Goal: Information Seeking & Learning: Learn about a topic

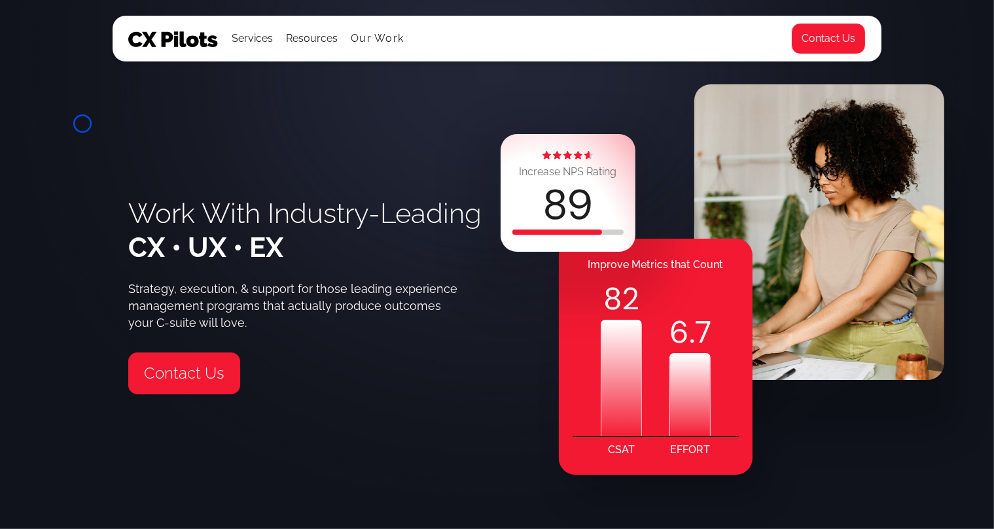
click at [82, 124] on div "Work With Industry-Leading CX • UX • EX Strategy, execution, & support for thos…" at bounding box center [497, 264] width 994 height 529
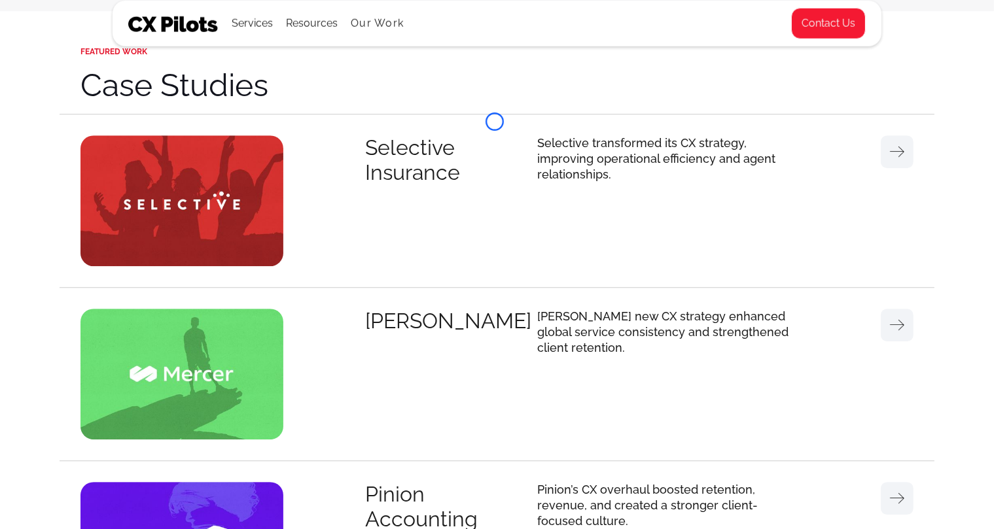
scroll to position [3932, 0]
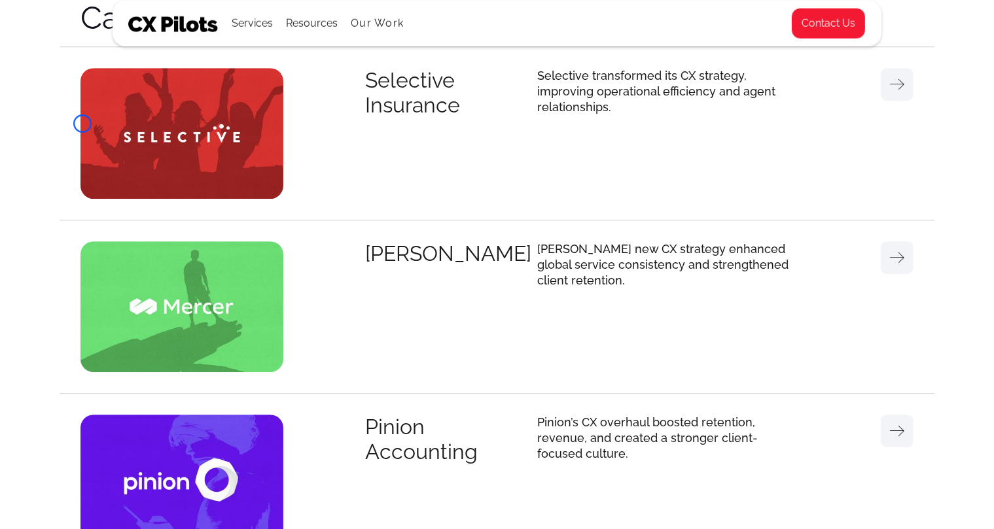
click at [82, 124] on img at bounding box center [181, 133] width 203 height 131
click at [105, 70] on div "Selective Insurance Selective transformed its CX strategy, improving operationa…" at bounding box center [497, 132] width 875 height 173
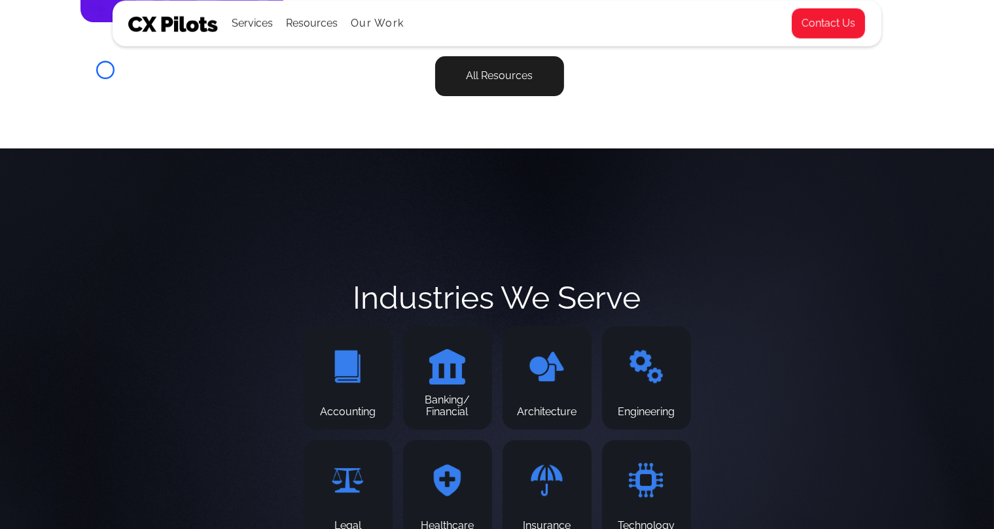
scroll to position [4477, 0]
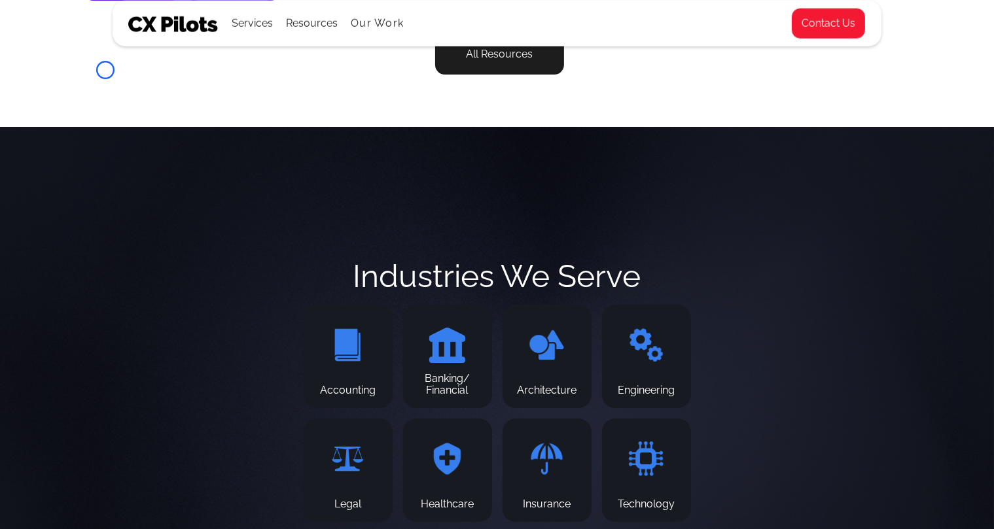
click at [105, 70] on div "All Resources" at bounding box center [497, 55] width 875 height 66
click at [100, 88] on div "All Resources" at bounding box center [497, 55] width 875 height 66
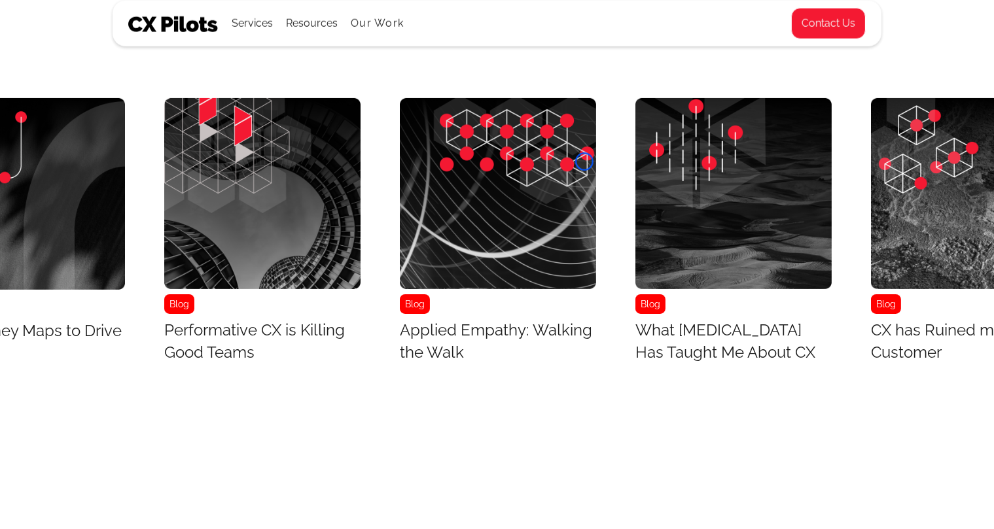
click at [584, 162] on img "23 / 43" at bounding box center [498, 193] width 196 height 191
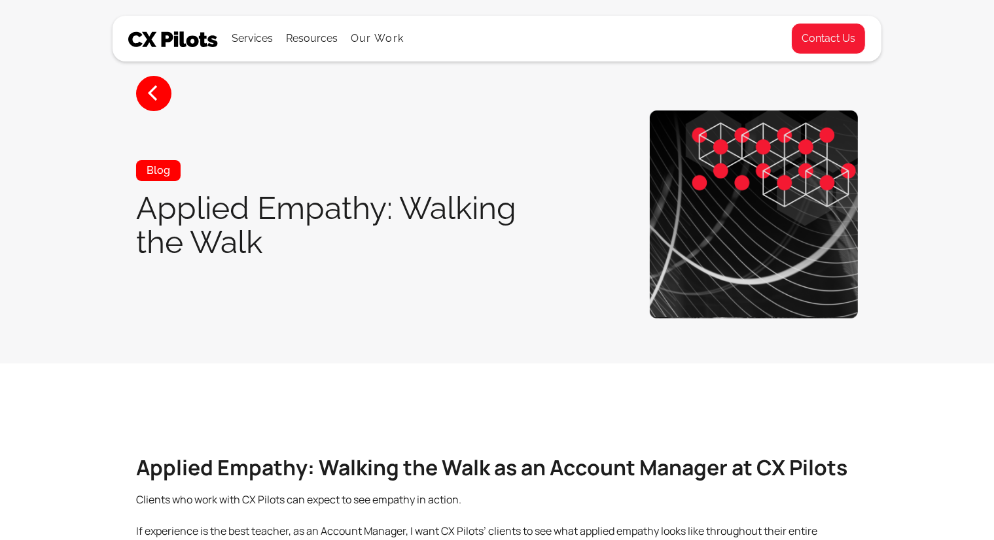
click at [584, 162] on div "< Blog Applied Empathy: Walking the Walk" at bounding box center [497, 215] width 769 height 208
click at [110, 72] on section "< Blog Applied Empathy: Walking the Walk" at bounding box center [497, 182] width 994 height 364
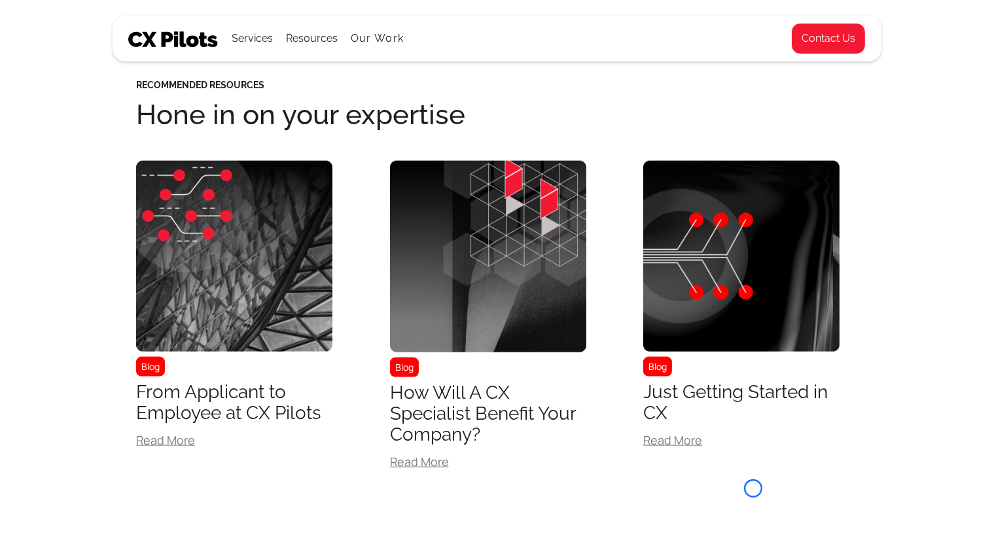
scroll to position [1640, 0]
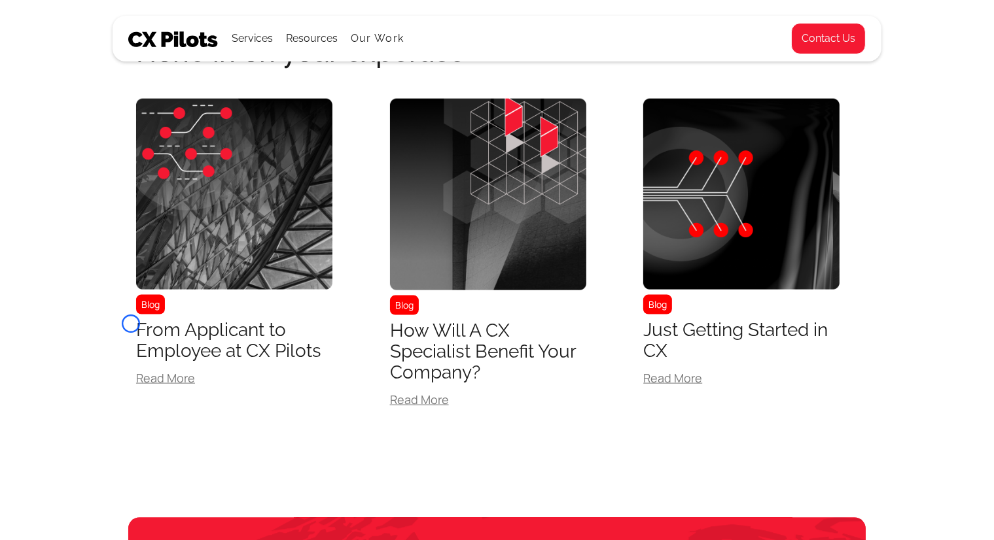
click at [110, 72] on section "Recommended Resources Hone in on your expertise Blog From Applicant to Employee…" at bounding box center [497, 252] width 994 height 531
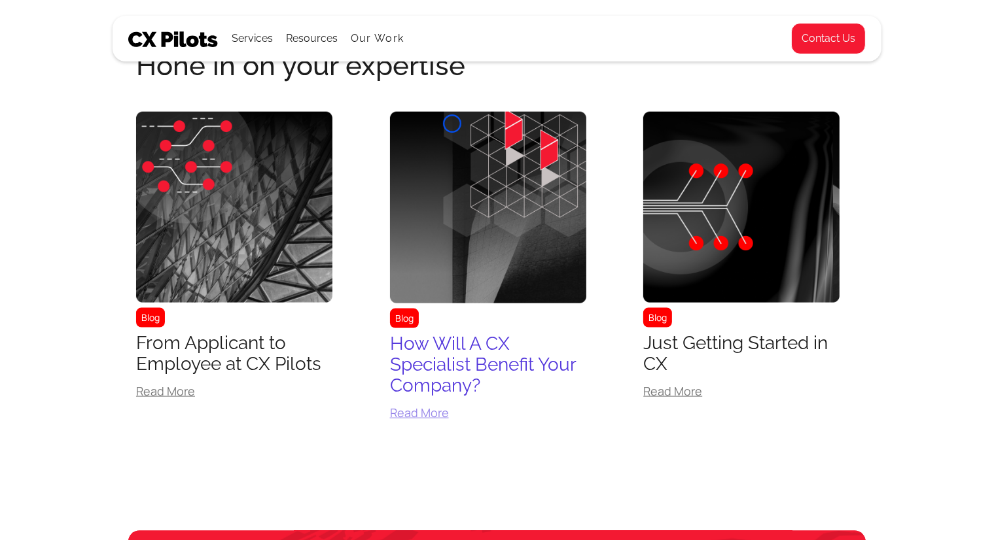
click at [452, 124] on img at bounding box center [488, 208] width 196 height 192
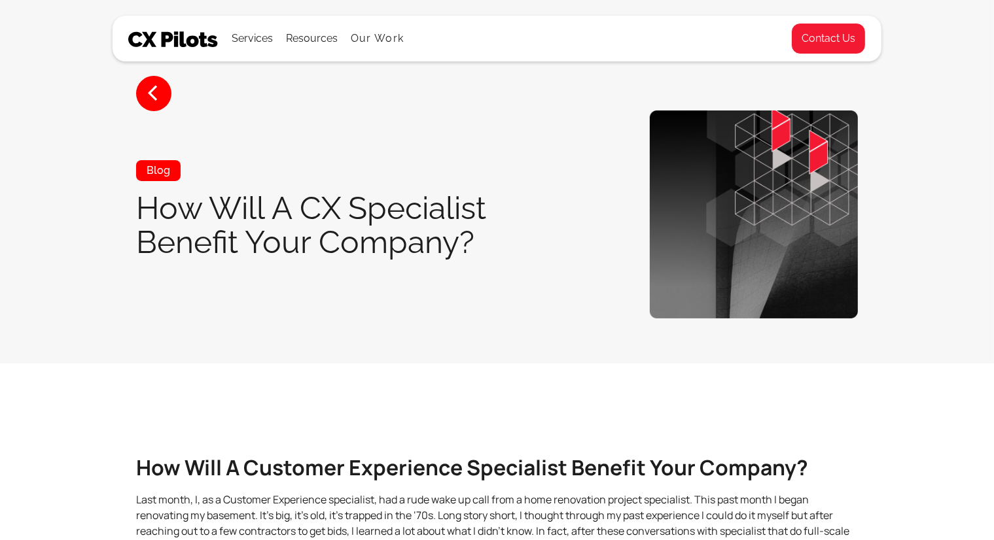
click at [452, 124] on div "< Blog How Will A CX Specialist Benefit Your Company?" at bounding box center [497, 215] width 769 height 208
click at [96, 128] on section "< Blog How Will A CX Specialist Benefit Your Company?" at bounding box center [497, 182] width 994 height 364
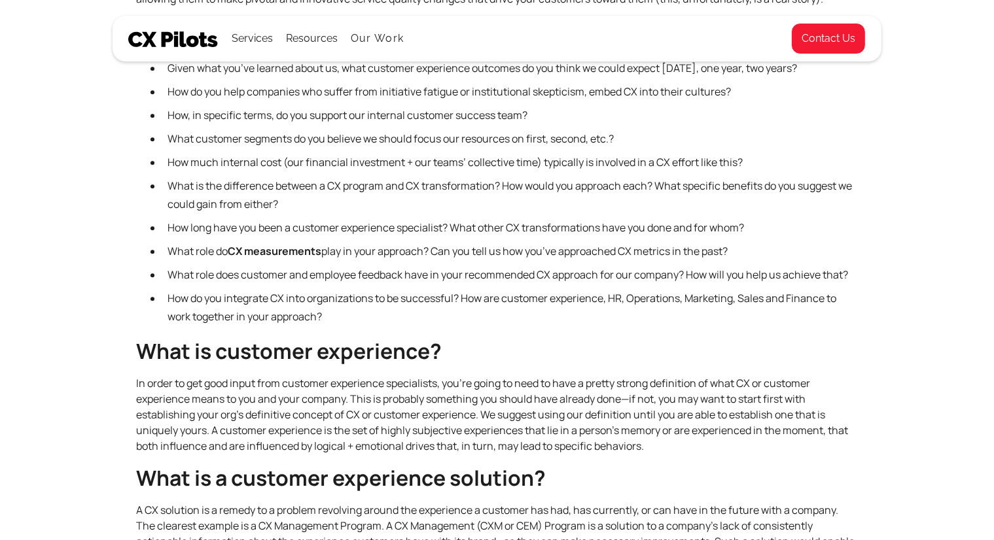
scroll to position [3297, 0]
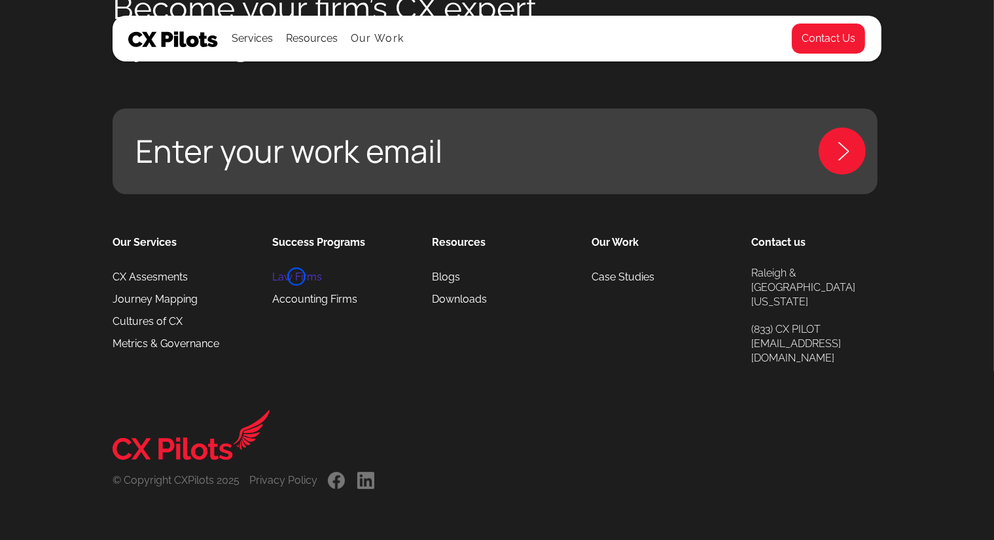
click at [296, 277] on link "Law Firms" at bounding box center [297, 277] width 50 height 22
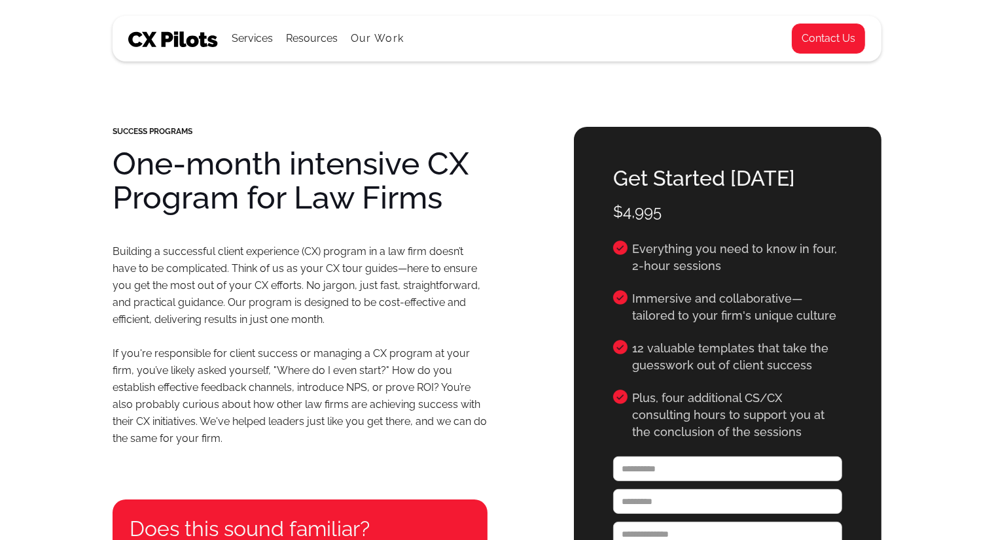
click at [296, 277] on p "Building a successful client experience (CX) program in a law firm doesn’t have…" at bounding box center [300, 345] width 375 height 204
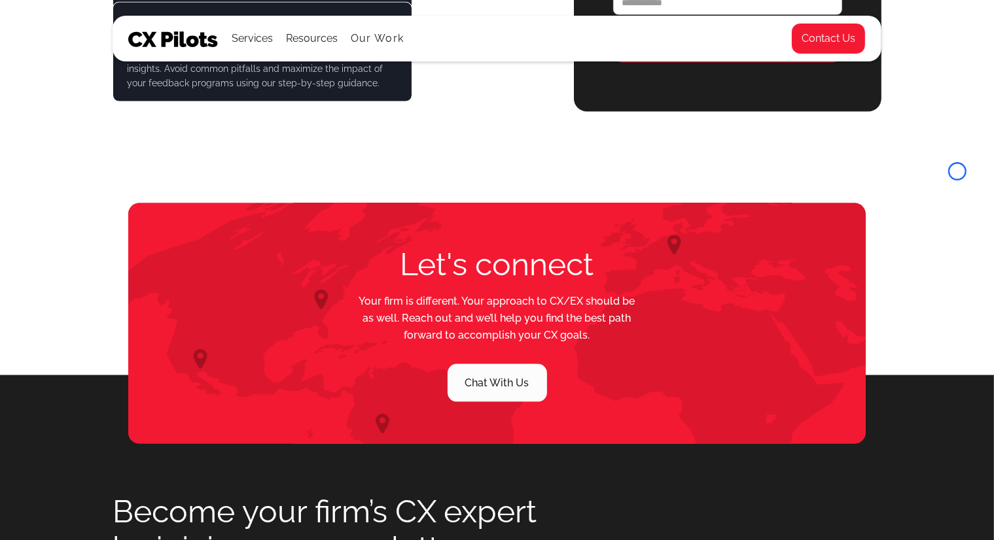
scroll to position [2033, 0]
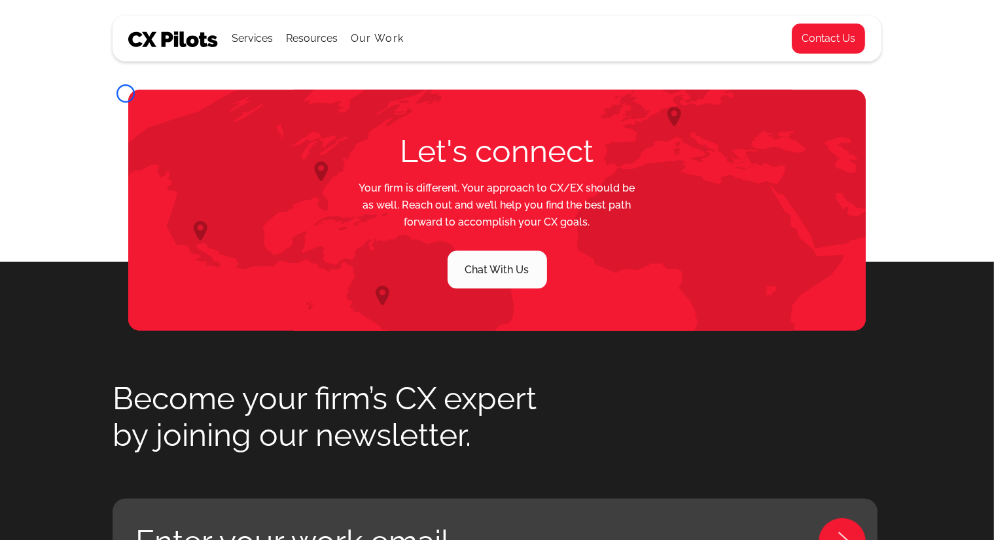
click at [126, 94] on div "Let's connect Your firm is different. Your approach to CX/EX should be as well.…" at bounding box center [497, 210] width 769 height 241
